Goal: Task Accomplishment & Management: Use online tool/utility

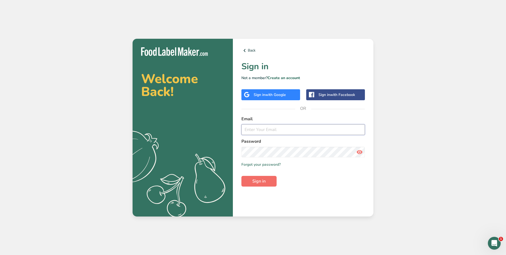
type input "[EMAIL_ADDRESS][DOMAIN_NAME]"
click at [251, 178] on button "Sign in" at bounding box center [258, 181] width 35 height 11
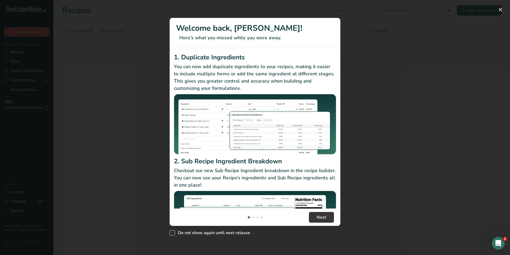
click at [174, 233] on span "New Features" at bounding box center [172, 232] width 5 height 5
click at [173, 233] on input "Do not show again until next release" at bounding box center [171, 232] width 3 height 3
checkbox input "true"
click at [502, 8] on button "New Features" at bounding box center [500, 9] width 9 height 9
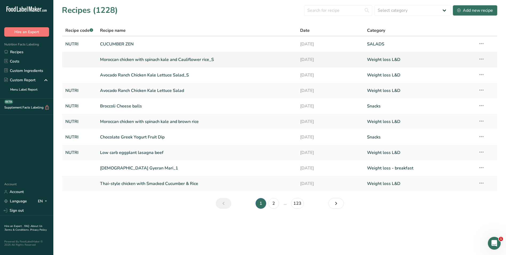
click at [168, 58] on link "Moroccan chicken with spinach kale and Cauliflower rice_S" at bounding box center [197, 59] width 194 height 11
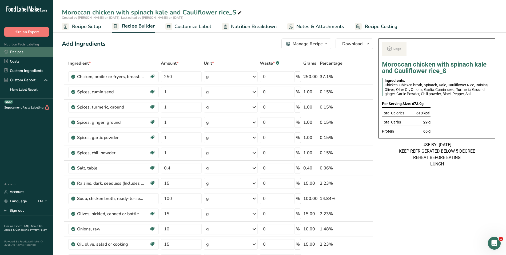
click at [21, 55] on link "Recipes" at bounding box center [26, 51] width 53 height 9
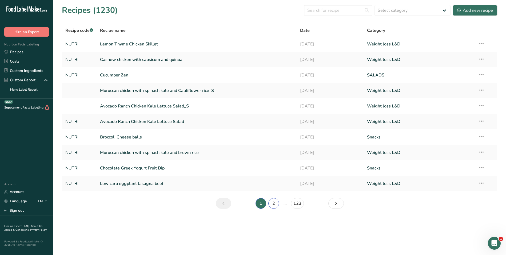
click at [274, 208] on link "2" at bounding box center [273, 203] width 11 height 11
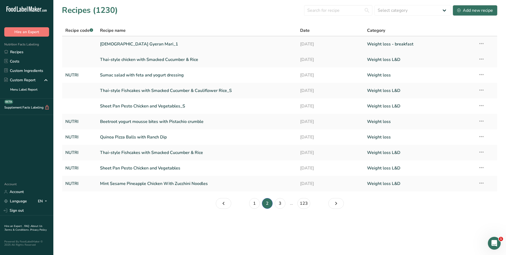
click at [142, 43] on link "Korean Gyeran Mari_1" at bounding box center [197, 43] width 194 height 11
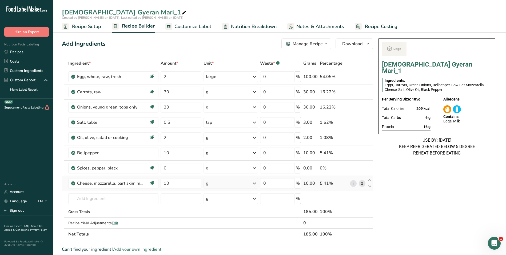
click at [362, 182] on icon at bounding box center [362, 183] width 4 height 6
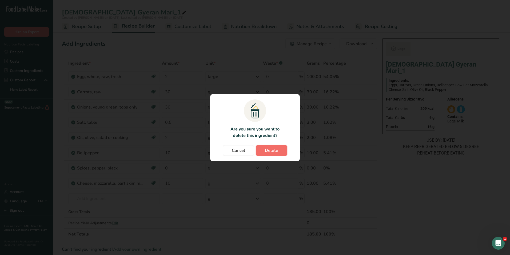
click at [264, 146] on button "Delete" at bounding box center [271, 150] width 31 height 11
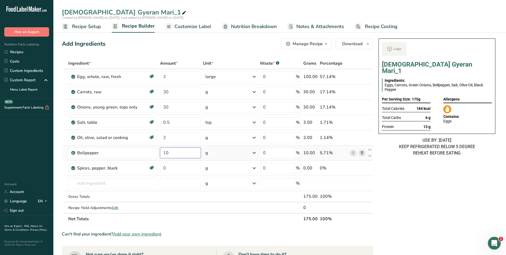
click at [166, 154] on input "10" at bounding box center [180, 152] width 41 height 11
type input "30"
click at [166, 93] on input "30" at bounding box center [180, 91] width 41 height 11
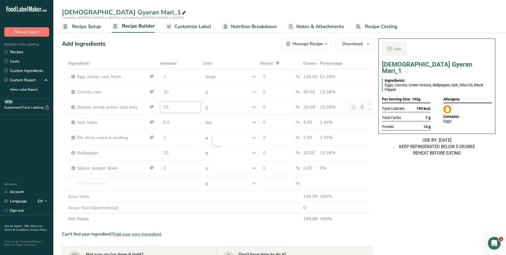
click at [166, 105] on div "Ingredient * Amount * Unit * Waste * .a-a{fill:#347362;}.b-a{fill:#fff;} Grams …" at bounding box center [217, 141] width 311 height 167
click at [166, 105] on div at bounding box center [217, 141] width 311 height 167
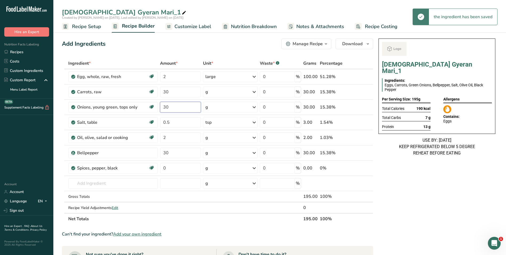
click at [166, 107] on input "30" at bounding box center [180, 107] width 41 height 11
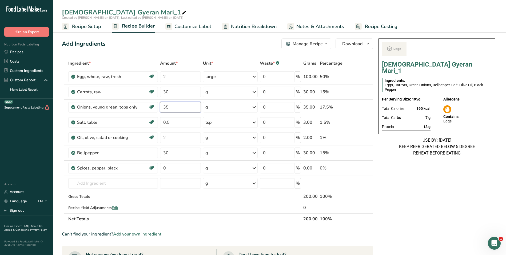
type input "35"
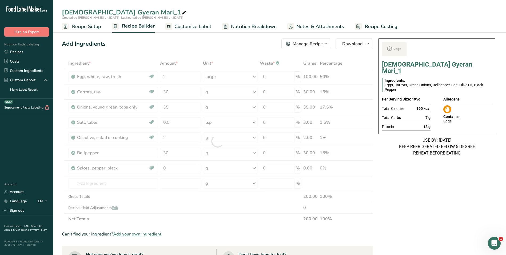
click at [440, 184] on div "Korean Gyeran Mari_1 Ingredients: Eggs, Carrots, Green Onions, Bellpepper, Salt…" at bounding box center [437, 227] width 121 height 383
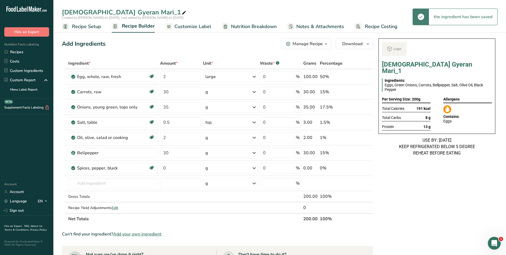
click at [205, 27] on span "Customize Label" at bounding box center [193, 26] width 37 height 7
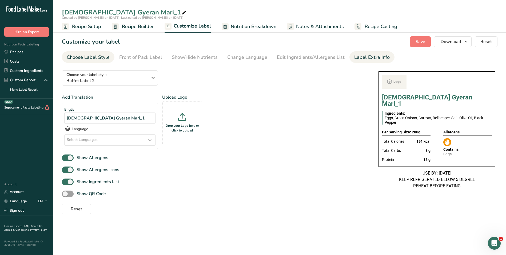
click at [368, 58] on div "Label Extra Info" at bounding box center [371, 57] width 35 height 7
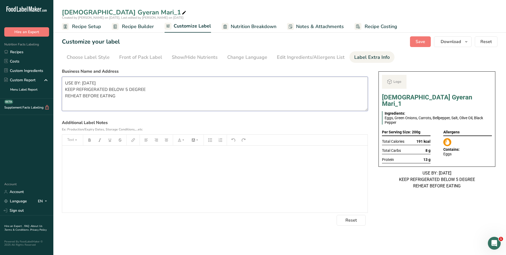
click at [86, 84] on textarea "USE BY: 11/06/2025 KEEP REFRIGERATED BELOW 5 DEGREE REHEAT BEFORE EATING" at bounding box center [215, 94] width 306 height 34
click at [78, 106] on textarea "USE BY: 13/08/2025 KEEP REFRIGERATED BELOW 5 DEGREE REHEAT BEFORE EATING" at bounding box center [215, 94] width 306 height 34
click at [119, 98] on textarea "USE BY: 13/08/2025 KEEP REFRIGERATED BELOW 5 DEGREE REHEAT BEFORE EATING" at bounding box center [215, 94] width 306 height 34
type textarea "USE BY: 13/08/2025 KEEP REFRIGERATED BELOW 5 DEGREE REHEAT BEFORE EATING BREAKF…"
click at [422, 43] on span "Save" at bounding box center [421, 41] width 10 height 6
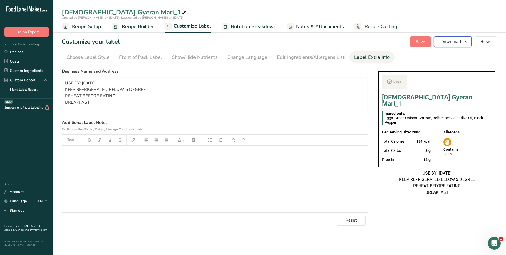
click at [458, 43] on span "Download" at bounding box center [451, 41] width 20 height 6
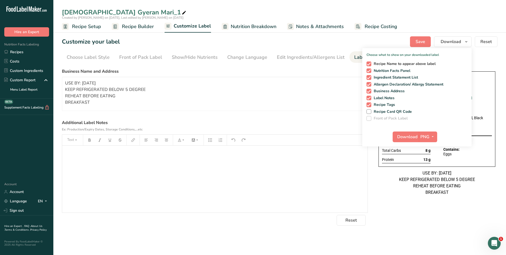
click at [370, 62] on span at bounding box center [369, 63] width 5 height 5
click at [370, 62] on input "Recipe Name to appear above label" at bounding box center [368, 63] width 3 height 3
checkbox input "false"
click at [409, 136] on span "Download" at bounding box center [407, 136] width 20 height 6
click at [21, 52] on link "Recipes" at bounding box center [26, 51] width 53 height 9
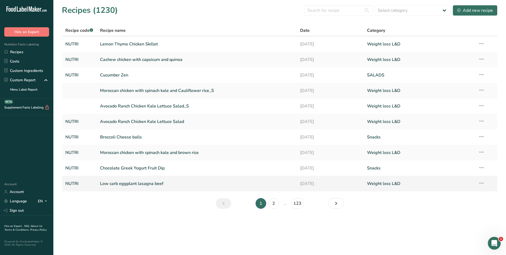
click at [158, 187] on link "Low carb eggplant lasagna beef" at bounding box center [197, 183] width 194 height 11
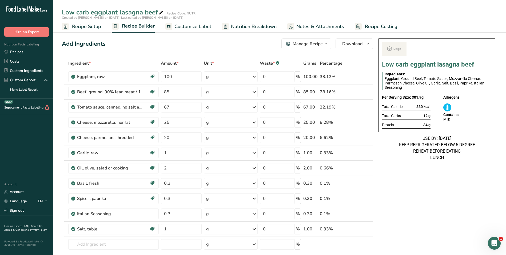
click at [201, 25] on span "Customize Label" at bounding box center [193, 26] width 37 height 7
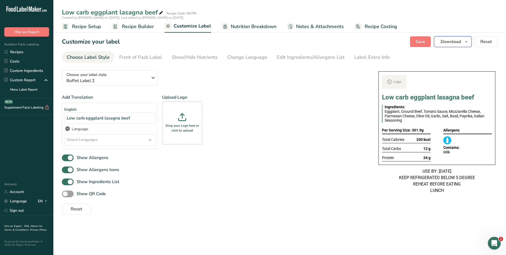
click at [457, 42] on span "Download" at bounding box center [451, 41] width 20 height 6
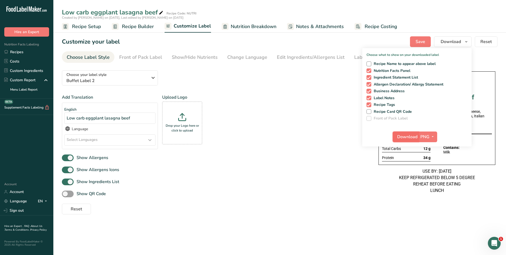
click at [410, 139] on span "Download" at bounding box center [407, 136] width 20 height 6
click at [23, 52] on link "Recipes" at bounding box center [26, 51] width 53 height 9
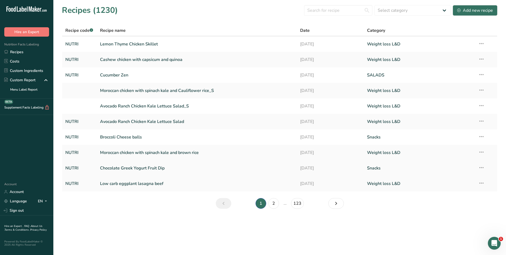
click at [132, 172] on link "Chocolate Greek Yogurt Fruit Dip" at bounding box center [197, 167] width 194 height 11
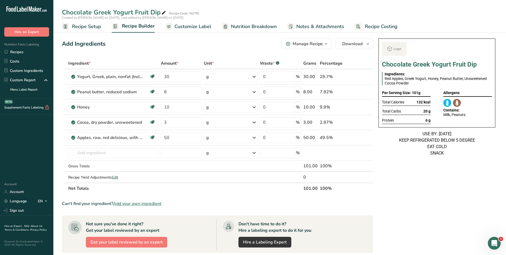
click at [195, 28] on span "Customize Label" at bounding box center [193, 26] width 37 height 7
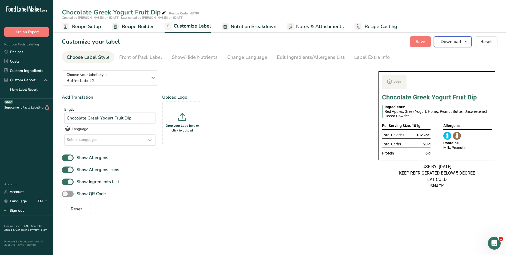
click at [463, 44] on button "Download" at bounding box center [453, 41] width 38 height 11
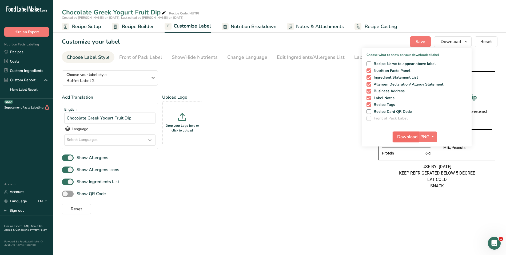
click at [403, 134] on span "Download" at bounding box center [407, 136] width 20 height 6
click at [17, 53] on link "Recipes" at bounding box center [26, 51] width 53 height 9
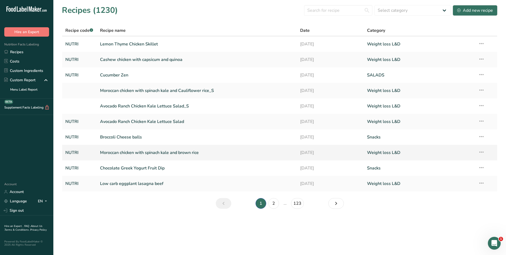
click at [141, 155] on link "Moroccan chicken with spinach kale and brown rice" at bounding box center [197, 152] width 194 height 11
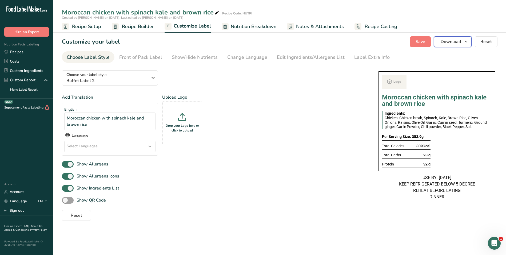
click at [446, 41] on span "Download" at bounding box center [451, 41] width 20 height 6
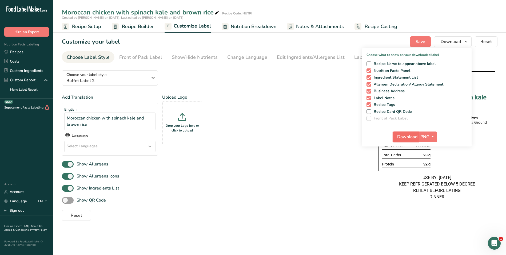
click at [406, 138] on span "Download" at bounding box center [407, 136] width 20 height 6
click at [20, 52] on link "Recipes" at bounding box center [26, 51] width 53 height 9
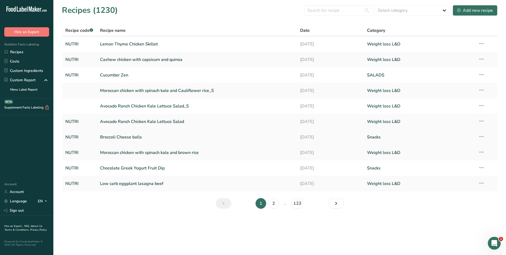
click at [131, 138] on link "Broccoli Cheese balls" at bounding box center [197, 136] width 194 height 11
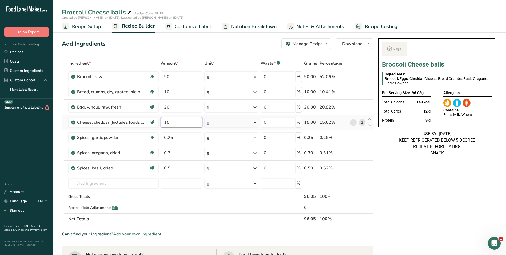
click at [165, 122] on input "15" at bounding box center [181, 122] width 41 height 11
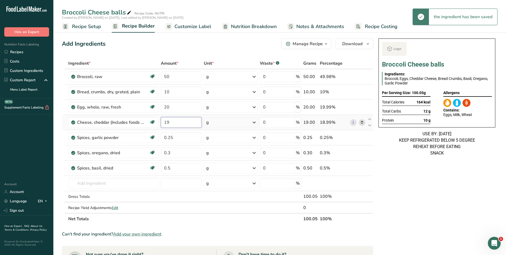
click at [171, 122] on input "19" at bounding box center [181, 122] width 41 height 11
click at [166, 122] on input "19" at bounding box center [181, 122] width 41 height 11
click at [170, 121] on input "18.5" at bounding box center [181, 122] width 41 height 11
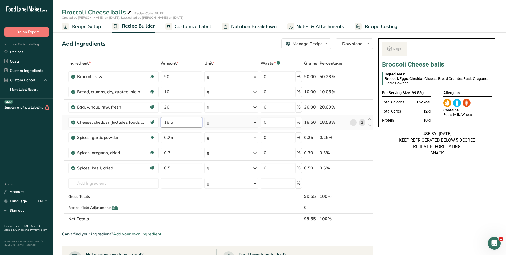
click at [170, 121] on input "18.5" at bounding box center [181, 122] width 41 height 11
type input "19"
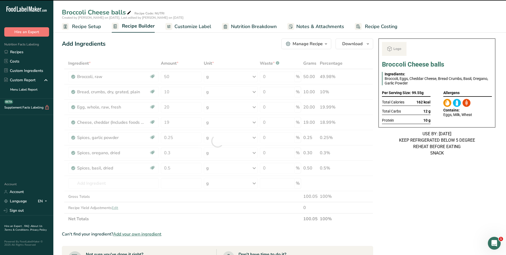
click at [386, 151] on div "USE BY: 13/08/2025 KEEP REFRIGERATED BELOW 5 DEGREE REHEAT BEFORE EATING SNACK" at bounding box center [437, 143] width 117 height 26
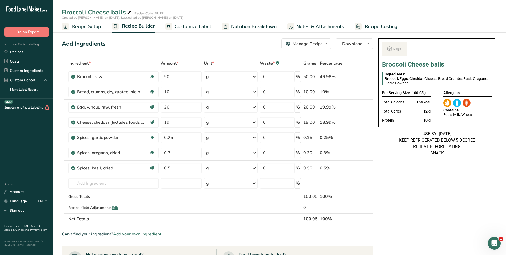
click at [202, 24] on span "Customize Label" at bounding box center [193, 26] width 37 height 7
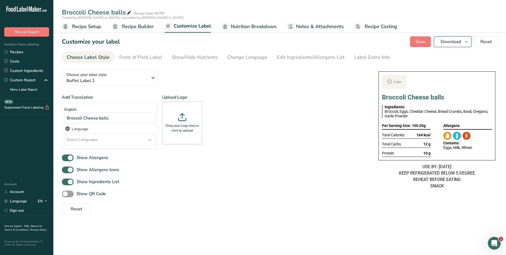
click at [459, 44] on span "Download" at bounding box center [451, 41] width 20 height 6
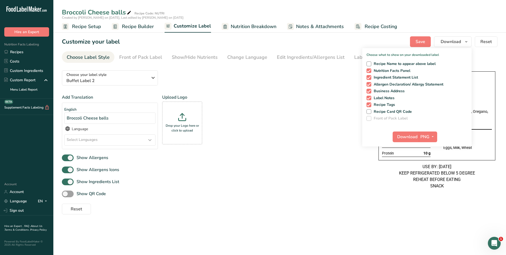
click at [129, 12] on icon at bounding box center [129, 12] width 5 height 7
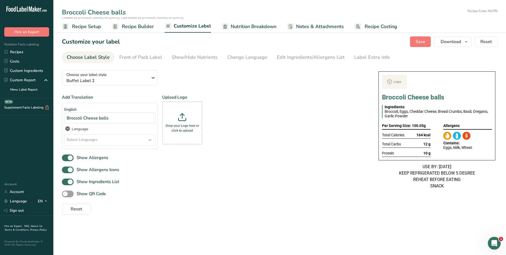
click at [115, 10] on input "Broccoli Cheese balls" at bounding box center [264, 12] width 404 height 10
type input "Broccoli Cheese Balls"
click at [287, 113] on div "Add Translation English Broccoli Cheese balls Language Select Languages Afar Ab…" at bounding box center [215, 123] width 306 height 59
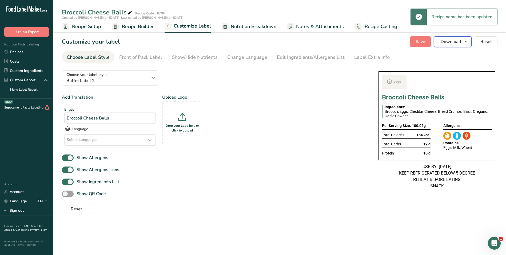
click at [445, 42] on span "Download" at bounding box center [451, 41] width 20 height 6
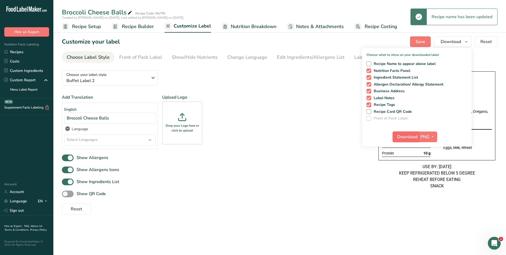
click at [407, 134] on span "Download" at bounding box center [407, 136] width 20 height 6
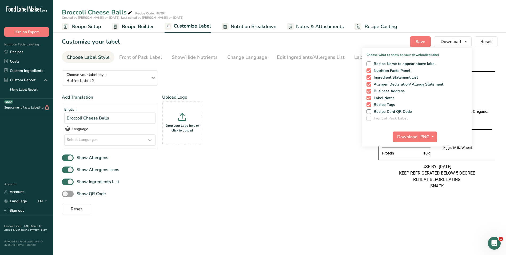
click at [23, 53] on link "Recipes" at bounding box center [26, 51] width 53 height 9
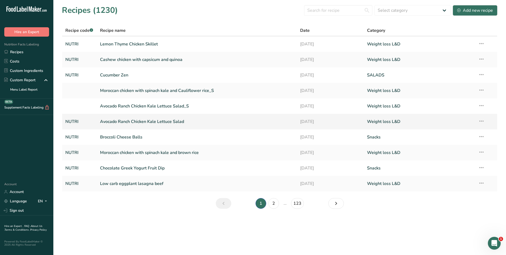
click at [148, 125] on link "Avocado Ranch Chicken Kale Lettuce Salad" at bounding box center [197, 121] width 194 height 11
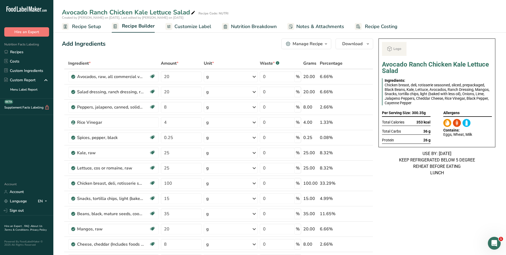
click at [198, 28] on span "Customize Label" at bounding box center [193, 26] width 37 height 7
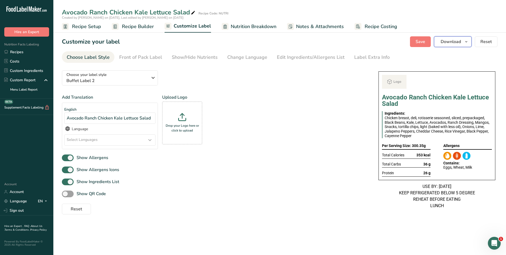
click at [455, 41] on span "Download" at bounding box center [451, 41] width 20 height 6
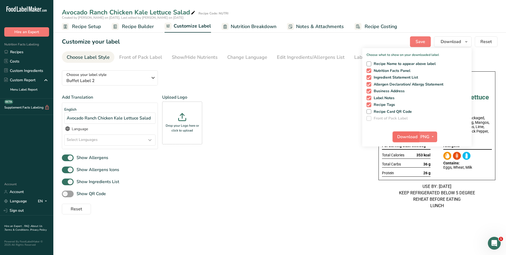
click at [409, 137] on span "Download" at bounding box center [407, 136] width 20 height 6
click at [31, 52] on link "Recipes" at bounding box center [26, 51] width 53 height 9
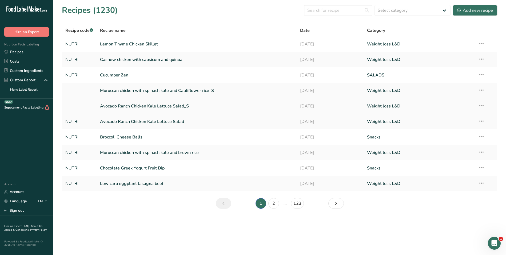
click at [154, 107] on link "Avocado Ranch Chicken Kale Lettuce Salad_S" at bounding box center [197, 105] width 194 height 11
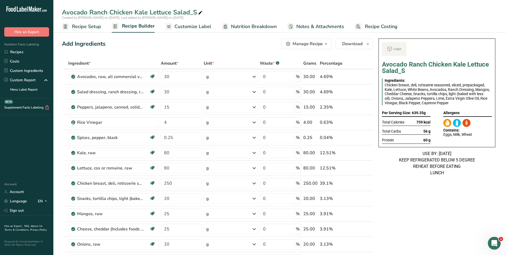
click at [198, 26] on span "Customize Label" at bounding box center [193, 26] width 37 height 7
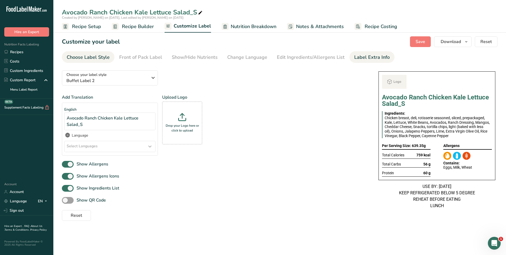
click at [356, 56] on div "Label Extra Info" at bounding box center [371, 57] width 35 height 7
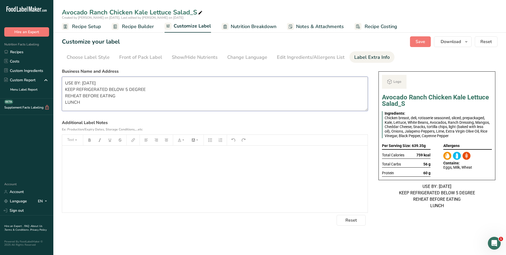
click at [69, 105] on textarea "USE BY: [DATE] KEEP REFRIGERATED BELOW 5 DEGREE REHEAT BEFORE EATING LUNCH" at bounding box center [215, 94] width 306 height 34
type textarea "USE BY: [DATE] KEEP REFRIGERATED BELOW 5 DEGREE REHEAT BEFORE EATING DINNER"
click at [136, 67] on div "Choose your label style Buffet Label 2 USA (FDA) Standard FDA label Tabular FDA…" at bounding box center [215, 145] width 306 height 159
click at [426, 41] on button "Save" at bounding box center [420, 41] width 21 height 11
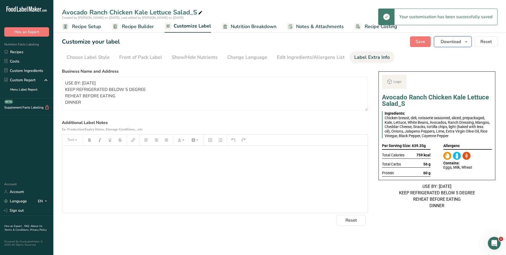
click at [447, 44] on span "Download" at bounding box center [451, 41] width 20 height 6
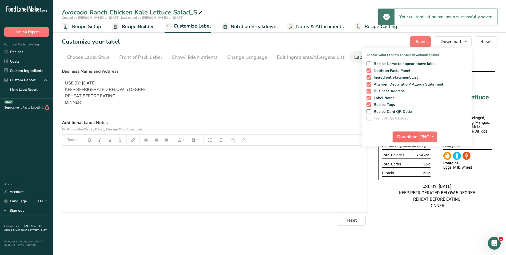
click at [408, 134] on span "Download" at bounding box center [407, 136] width 20 height 6
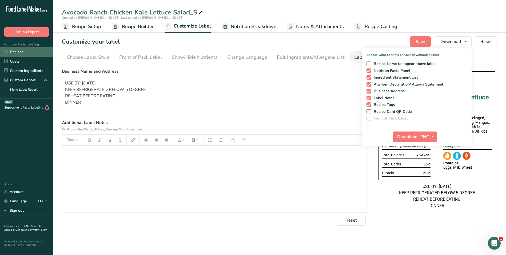
click at [18, 52] on link "Recipes" at bounding box center [26, 51] width 53 height 9
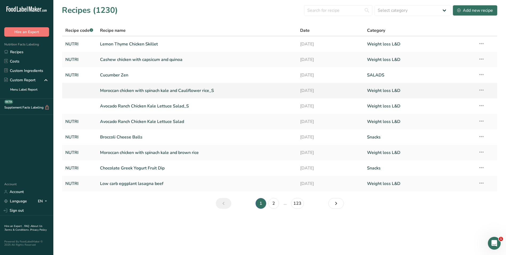
click at [131, 93] on link "Moroccan chicken with spinach kale and Cauliflower rice_S" at bounding box center [197, 90] width 194 height 11
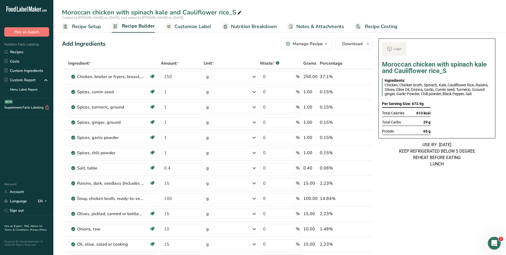
click at [202, 26] on span "Customize Label" at bounding box center [193, 26] width 37 height 7
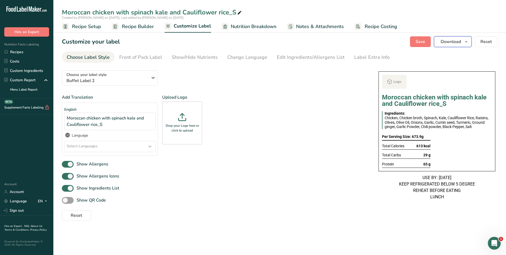
click at [453, 41] on span "Download" at bounding box center [451, 41] width 20 height 6
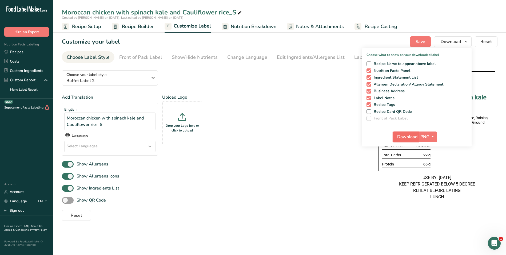
click at [408, 136] on span "Download" at bounding box center [407, 136] width 20 height 6
click at [21, 53] on link "Recipes" at bounding box center [26, 51] width 53 height 9
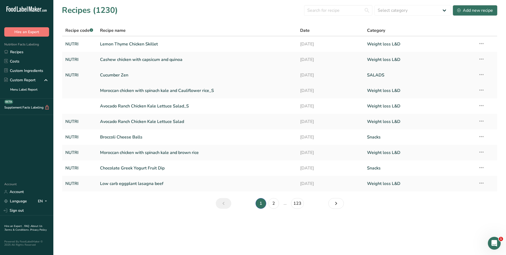
click at [176, 75] on link "Cucumber Zen" at bounding box center [197, 74] width 194 height 11
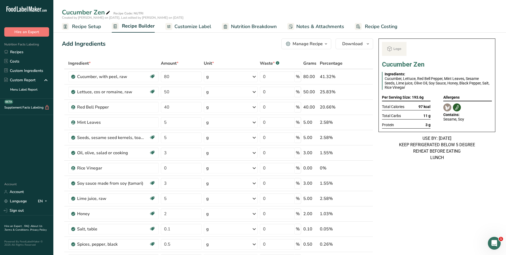
click at [308, 47] on div "Manage Recipe" at bounding box center [308, 44] width 30 height 6
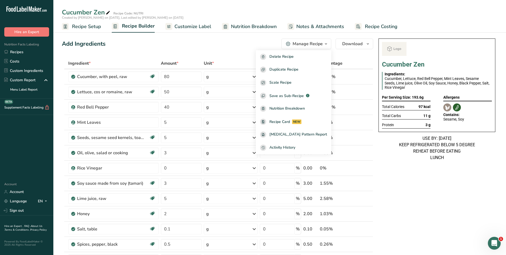
click at [190, 23] on span "Customize Label" at bounding box center [193, 26] width 37 height 7
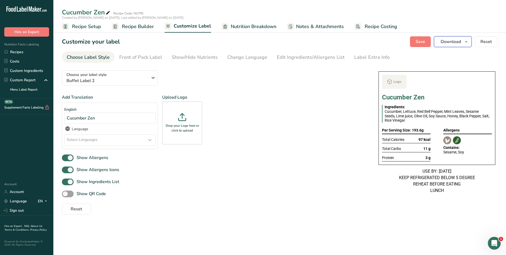
click at [455, 43] on span "Download" at bounding box center [451, 41] width 20 height 6
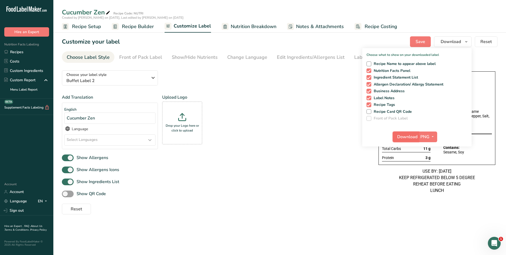
click at [400, 134] on span "Download" at bounding box center [407, 136] width 20 height 6
click at [308, 147] on div "Add Translation English Cucumber Zen Language Select Languages Afar Abkhazian A…" at bounding box center [215, 123] width 306 height 59
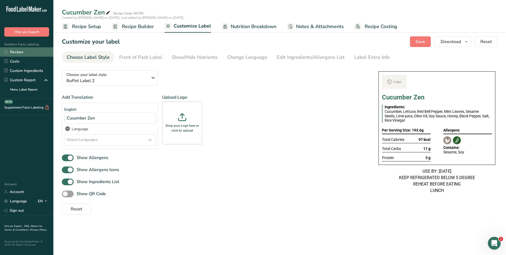
click at [33, 53] on link "Recipes" at bounding box center [26, 51] width 53 height 9
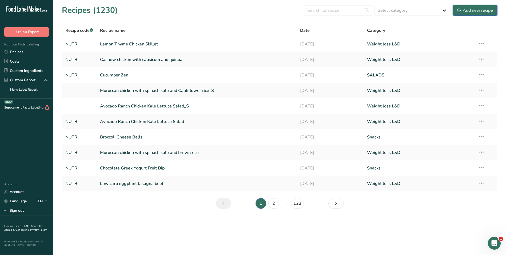
click at [483, 14] on button "Add new recipe" at bounding box center [475, 10] width 45 height 11
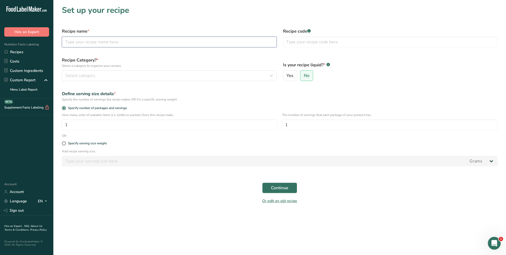
click at [134, 45] on input "text" at bounding box center [169, 42] width 215 height 11
click at [23, 53] on link "Recipes" at bounding box center [26, 51] width 53 height 9
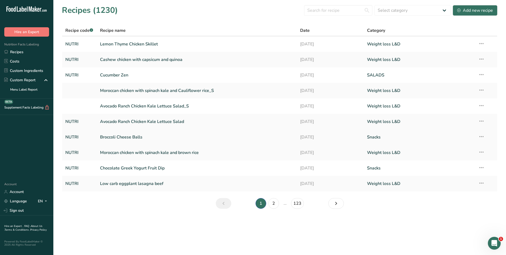
click at [144, 133] on link "Broccoli Cheese Balls" at bounding box center [197, 136] width 194 height 11
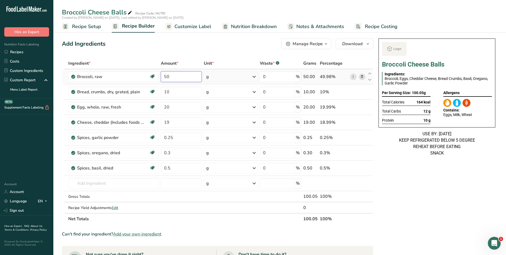
click at [164, 77] on input "50" at bounding box center [181, 76] width 41 height 11
type input "25"
click at [167, 90] on div "Ingredient * Amount * Unit * Waste * .a-a{fill:#347362;}.b-a{fill:#fff;} Grams …" at bounding box center [217, 141] width 311 height 167
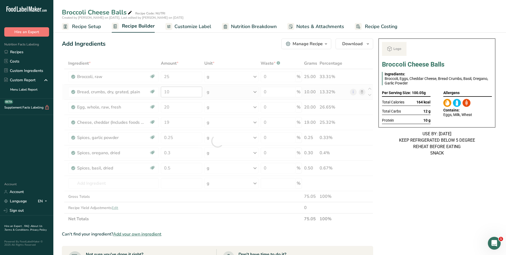
click at [167, 90] on div at bounding box center [217, 141] width 311 height 167
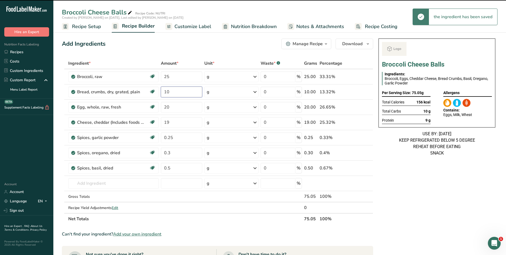
click at [166, 92] on input "10" at bounding box center [181, 91] width 41 height 11
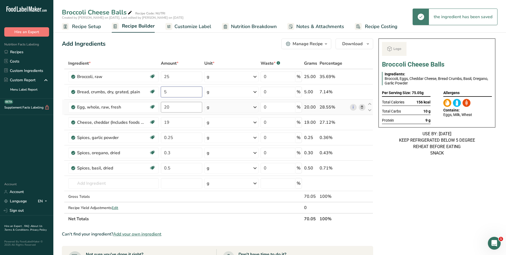
type input "5"
click at [169, 109] on div "Ingredient * Amount * Unit * Waste * .a-a{fill:#347362;}.b-a{fill:#fff;} Grams …" at bounding box center [217, 141] width 311 height 167
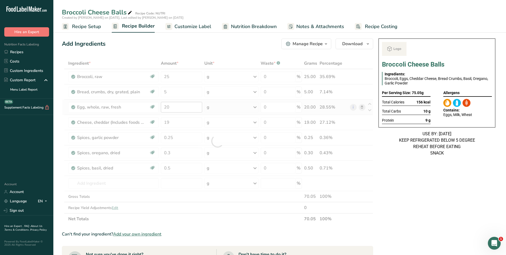
click at [169, 109] on div at bounding box center [217, 141] width 311 height 167
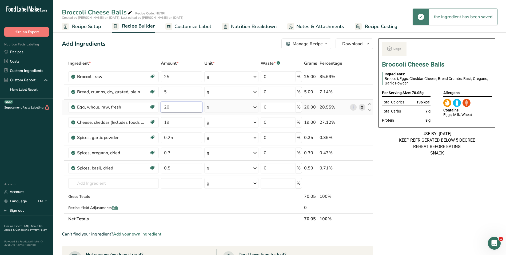
click at [169, 106] on input "20" at bounding box center [181, 107] width 41 height 11
click at [165, 106] on input "20" at bounding box center [181, 107] width 41 height 11
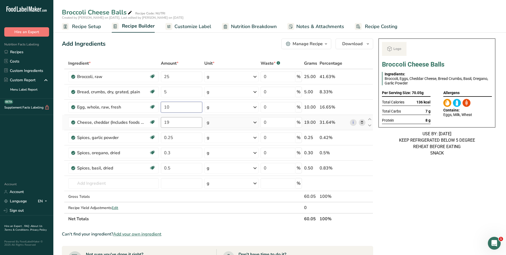
type input "10"
click at [166, 122] on div "Ingredient * Amount * Unit * Waste * .a-a{fill:#347362;}.b-a{fill:#fff;} Grams …" at bounding box center [217, 141] width 311 height 167
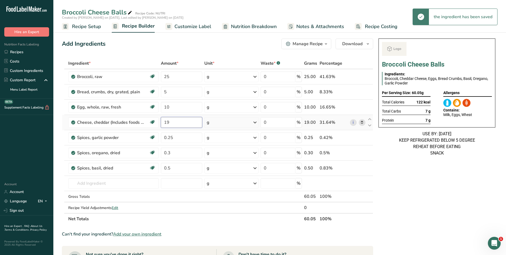
click at [165, 123] on input "19" at bounding box center [181, 122] width 41 height 11
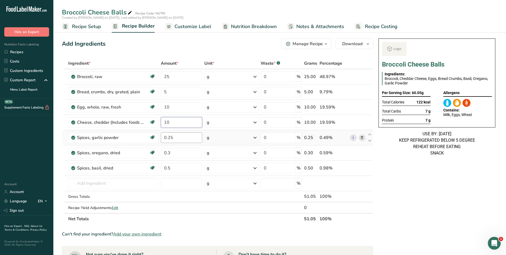
type input "10"
click at [167, 137] on div "Ingredient * Amount * Unit * Waste * .a-a{fill:#347362;}.b-a{fill:#fff;} Grams …" at bounding box center [217, 141] width 311 height 167
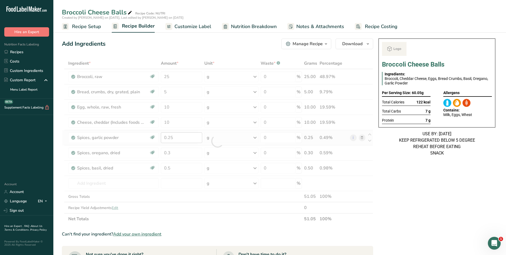
click at [167, 137] on div at bounding box center [217, 141] width 311 height 167
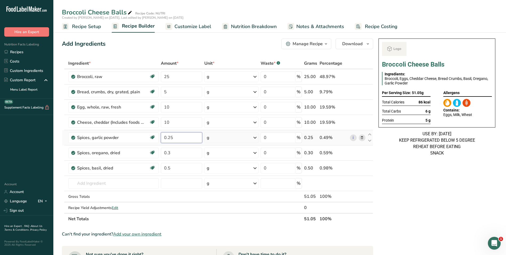
click at [167, 137] on input "0.25" at bounding box center [181, 137] width 41 height 11
type input "0.12"
click at [167, 151] on div "Ingredient * Amount * Unit * Waste * .a-a{fill:#347362;}.b-a{fill:#fff;} Grams …" at bounding box center [217, 141] width 311 height 167
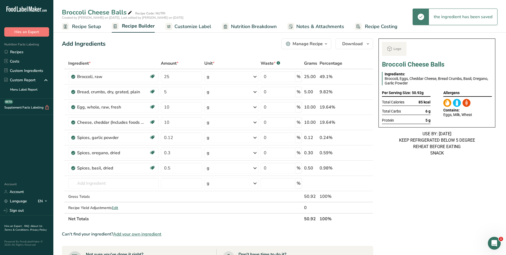
click at [165, 46] on div "Add Ingredients Manage Recipe Delete Recipe Duplicate Recipe Scale Recipe Save …" at bounding box center [217, 43] width 311 height 11
click at [187, 29] on span "Customize Label" at bounding box center [193, 26] width 37 height 7
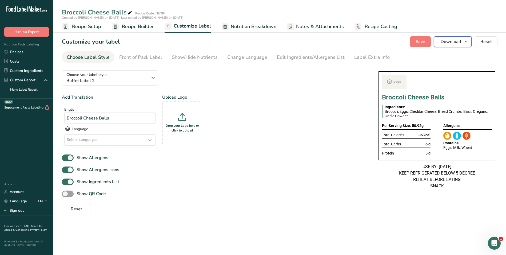
click at [461, 40] on span "Download" at bounding box center [451, 41] width 20 height 6
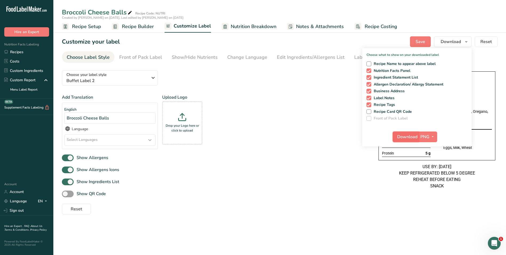
click at [406, 133] on button "Download" at bounding box center [406, 136] width 26 height 11
